Goal: Use online tool/utility: Utilize a website feature to perform a specific function

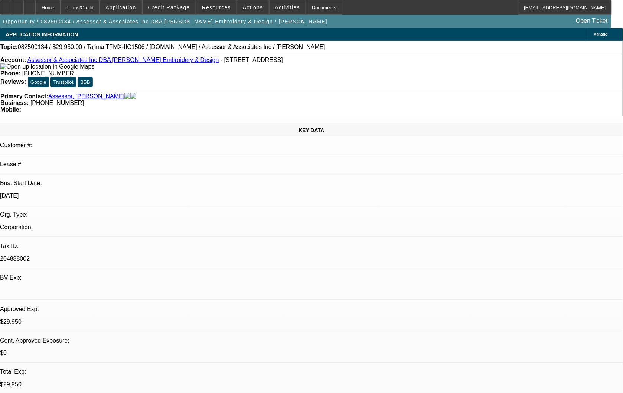
select select "0"
select select "2"
select select "0"
select select "2"
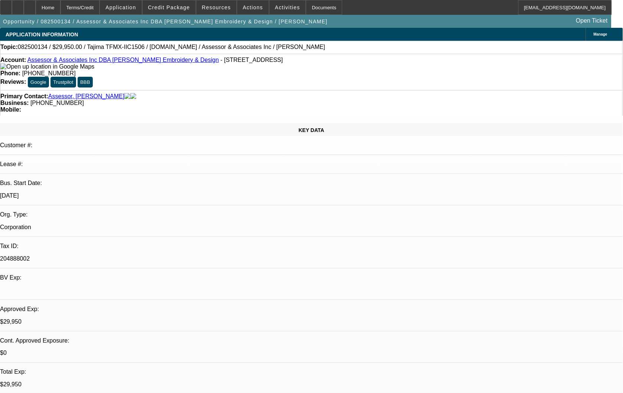
select select "0.1"
select select "0"
select select "2"
select select "0.1"
select select "0"
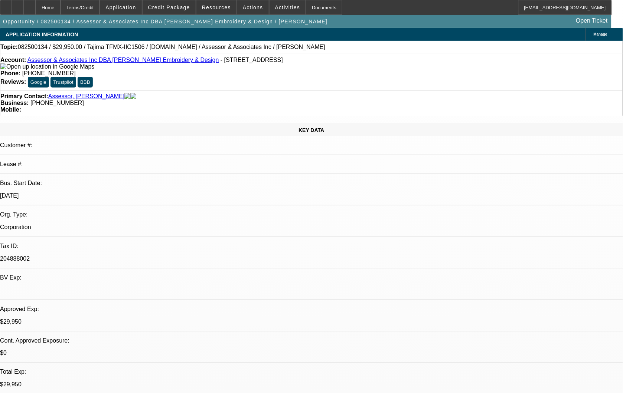
select select "2"
select select "0.1"
select select "1"
select select "2"
select select "6"
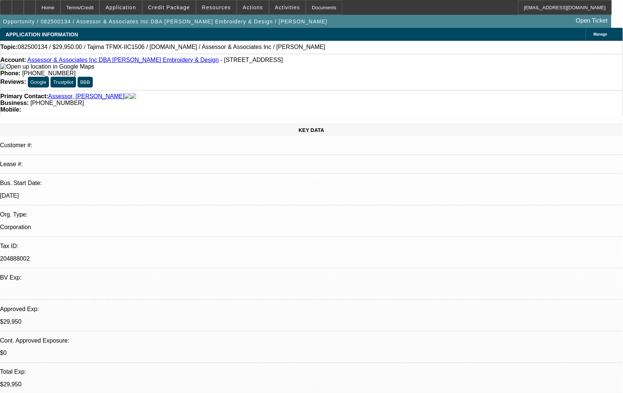
select select "1"
select select "2"
select select "4"
select select "1"
select select "2"
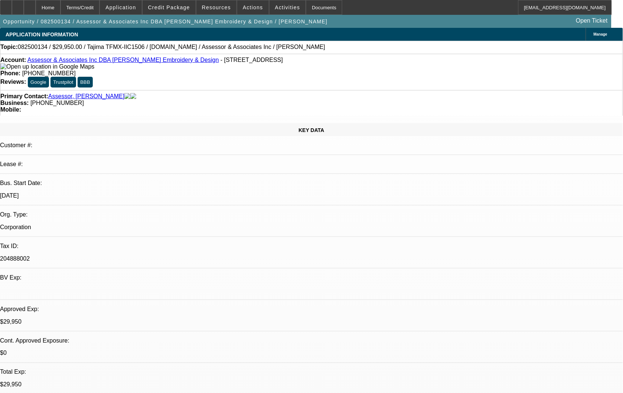
select select "4"
select select "1"
select select "2"
select select "4"
